Goal: Task Accomplishment & Management: Use online tool/utility

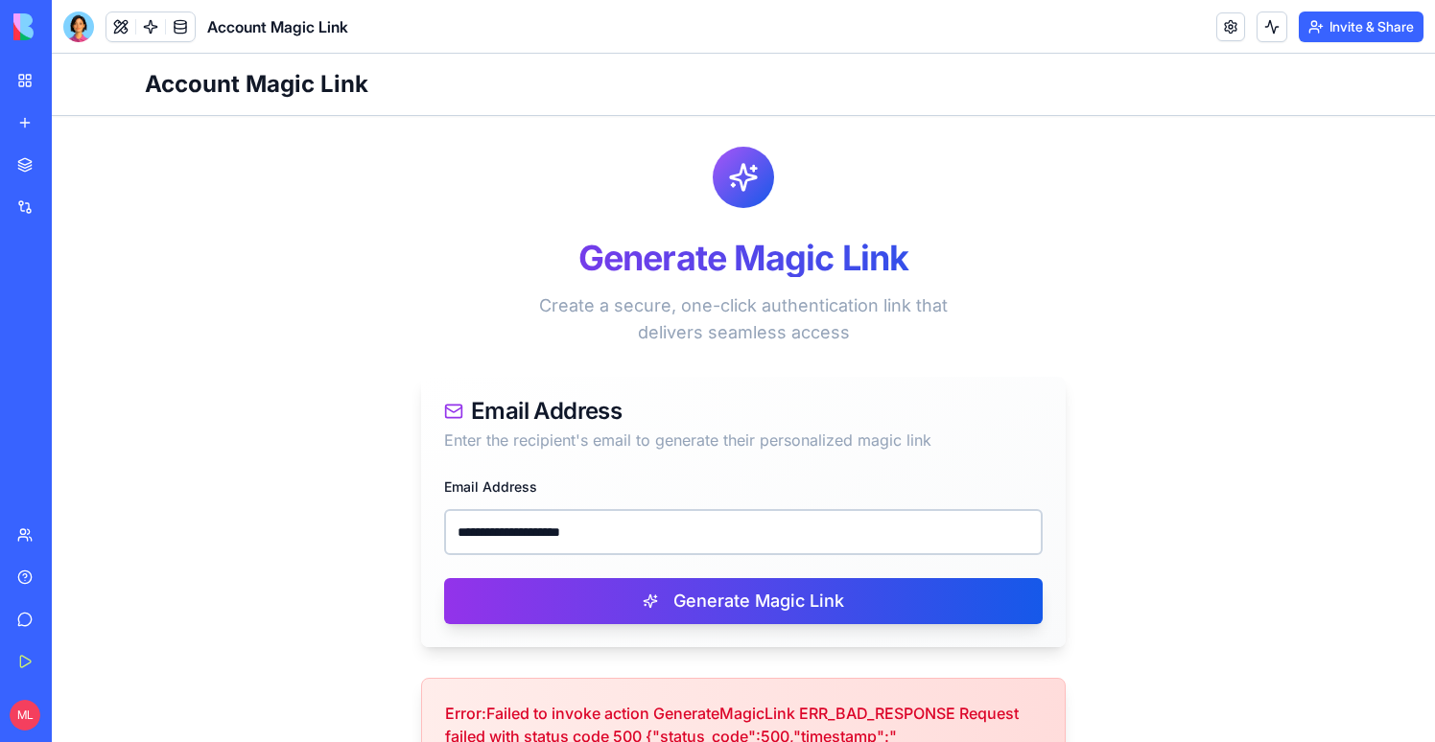
scroll to position [308, 0]
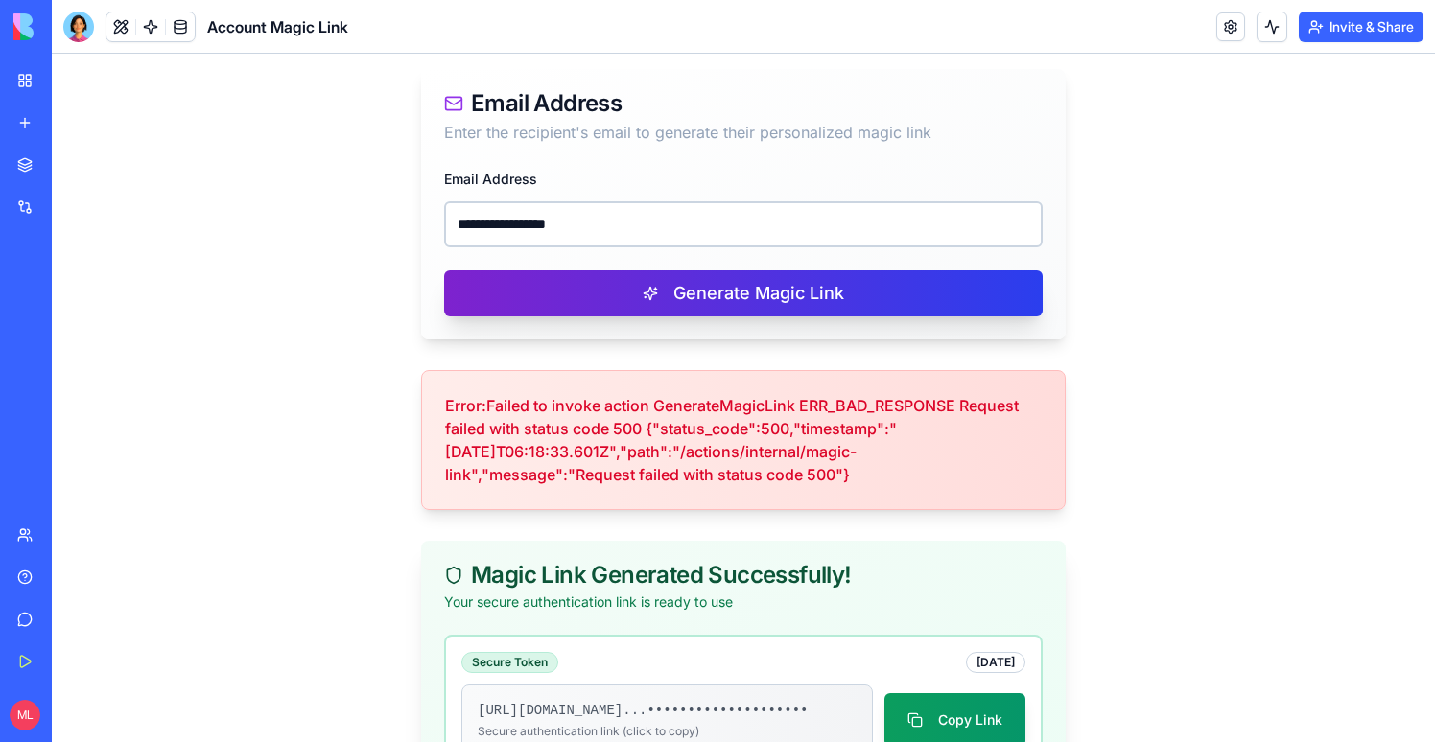
type input "**********"
click at [574, 292] on button "Generate Magic Link" at bounding box center [743, 293] width 598 height 46
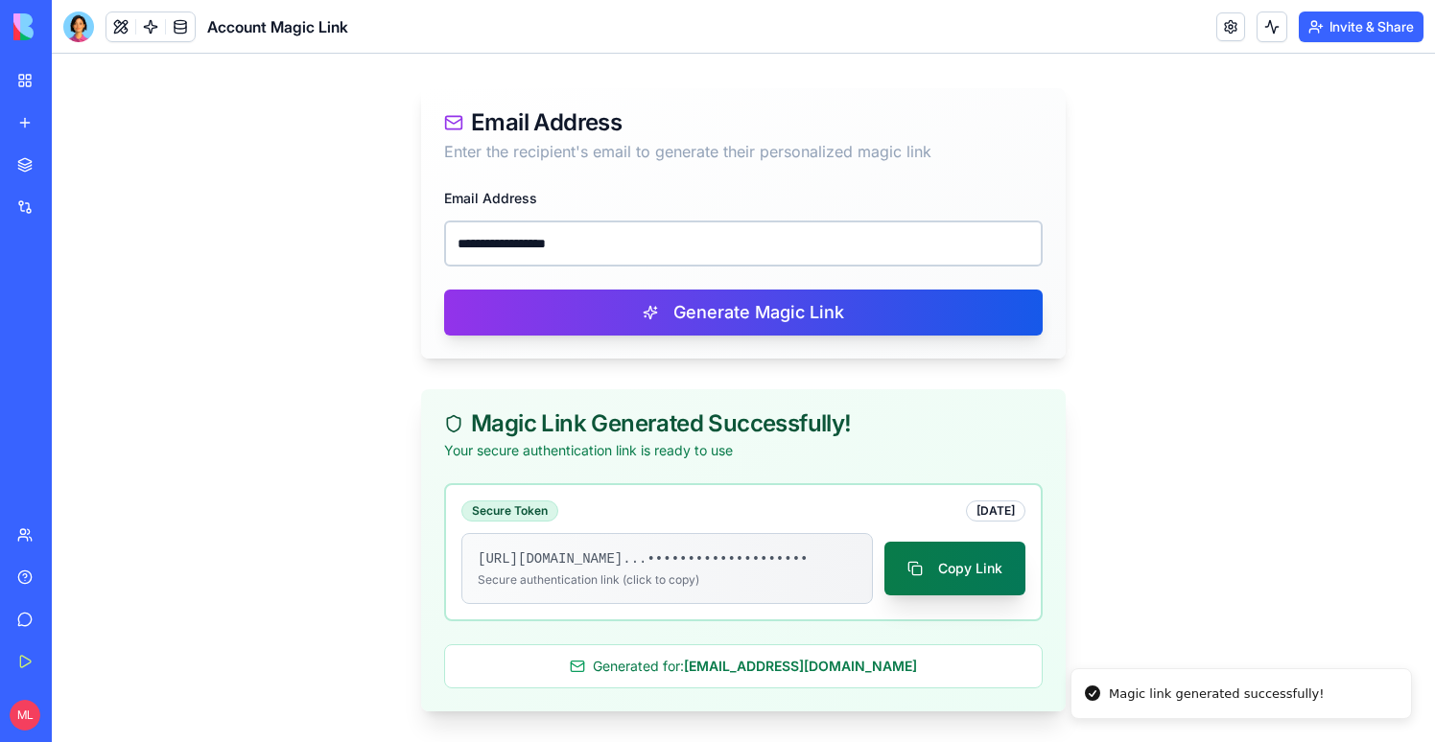
click at [990, 563] on button "Copy Link" at bounding box center [954, 569] width 141 height 54
